Goal: Find specific page/section: Find specific page/section

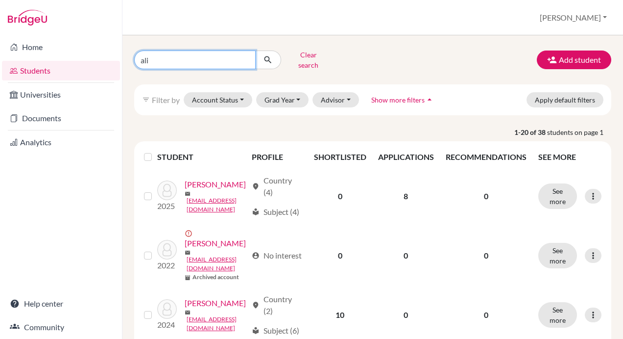
click at [186, 60] on input "ali" at bounding box center [195, 59] width 122 height 19
type input "stud"
click button "submit" at bounding box center [268, 59] width 26 height 19
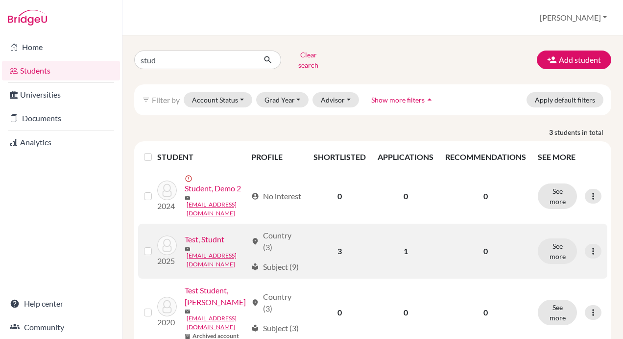
click at [205, 237] on link "Test, Studnt" at bounding box center [205, 239] width 40 height 12
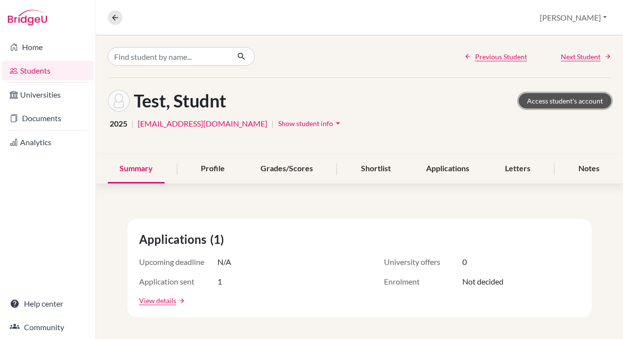
click at [556, 99] on link "Access student's account" at bounding box center [565, 100] width 93 height 15
